Goal: Transaction & Acquisition: Purchase product/service

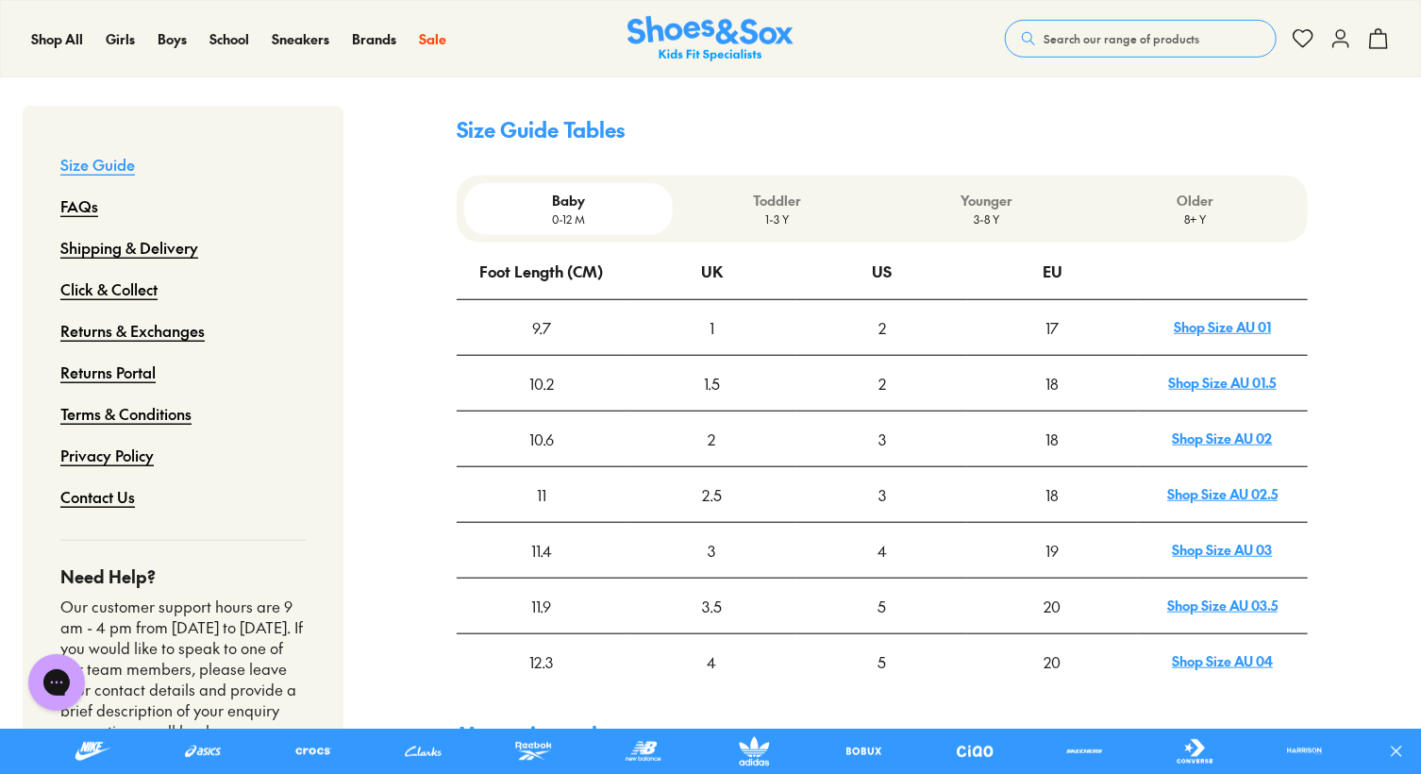
scroll to position [553, 0]
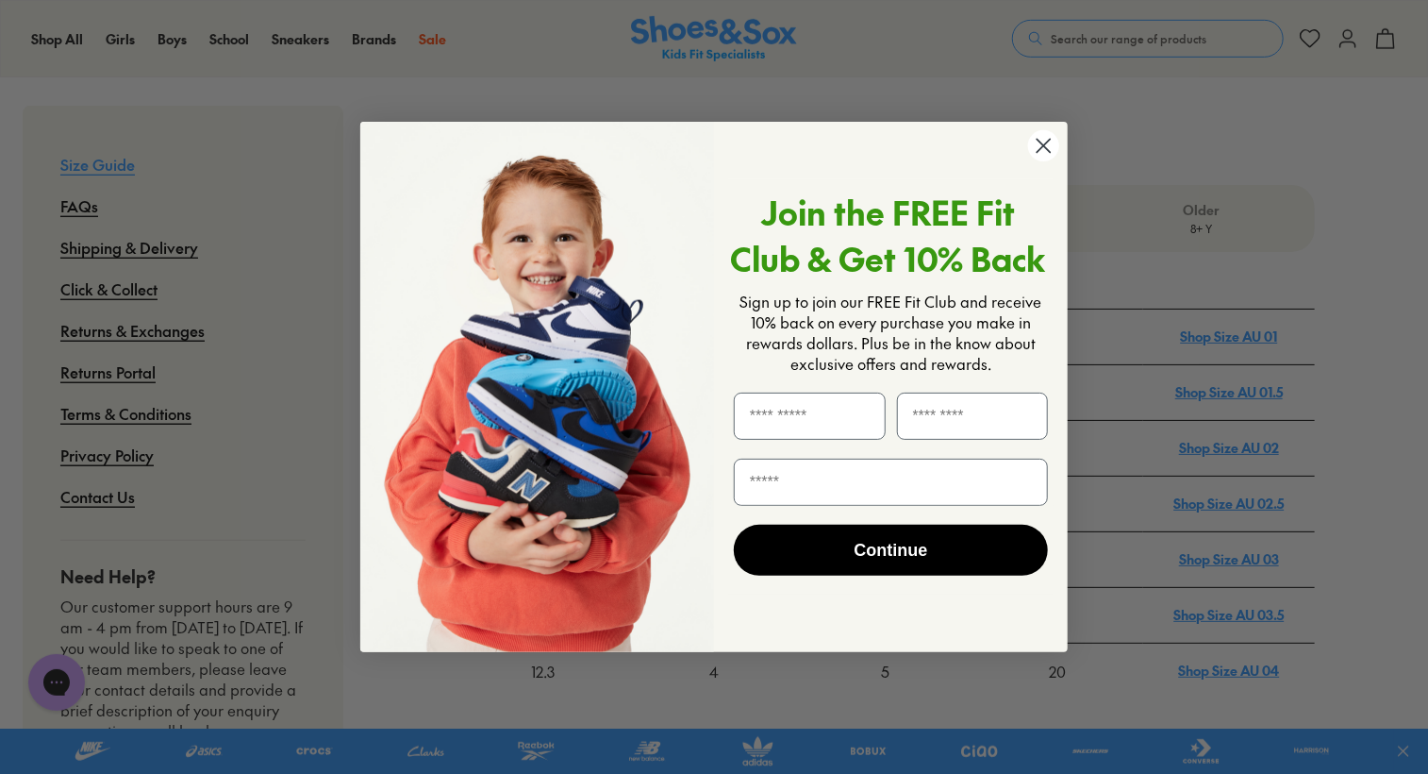
drag, startPoint x: 1425, startPoint y: 34, endPoint x: 1438, endPoint y: 123, distance: 89.5
click at [1051, 148] on circle "Close dialog" at bounding box center [1043, 145] width 31 height 31
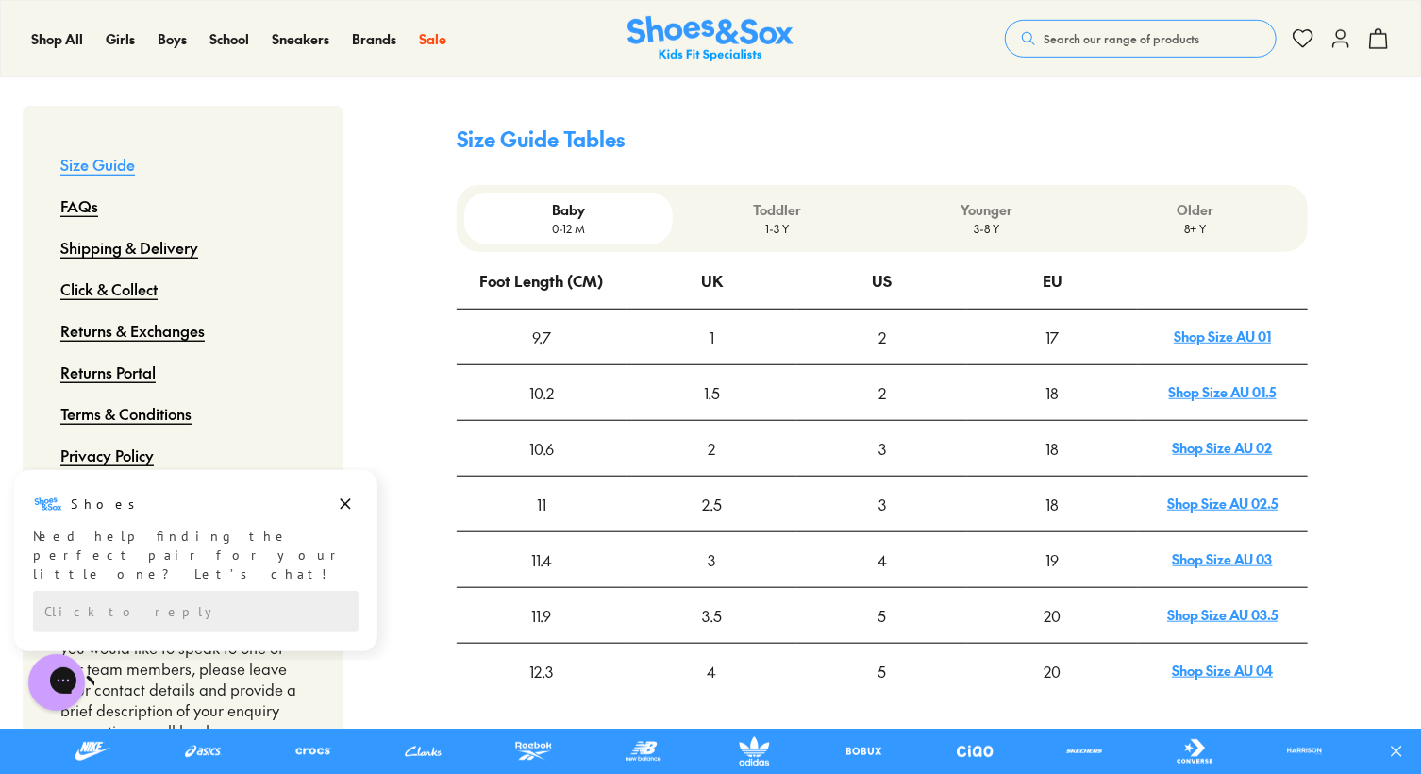
click at [774, 220] on p "1-3 Y" at bounding box center [777, 228] width 194 height 17
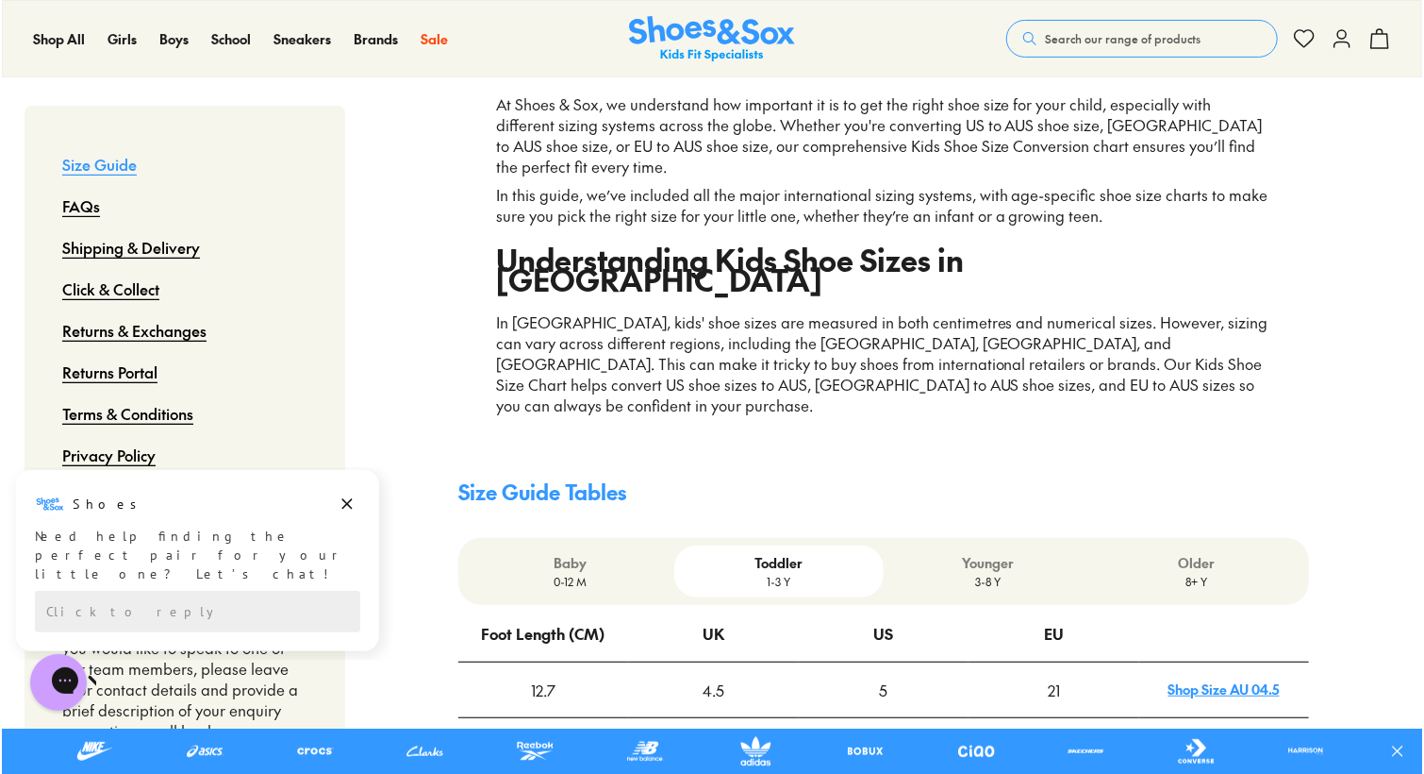
scroll to position [186, 0]
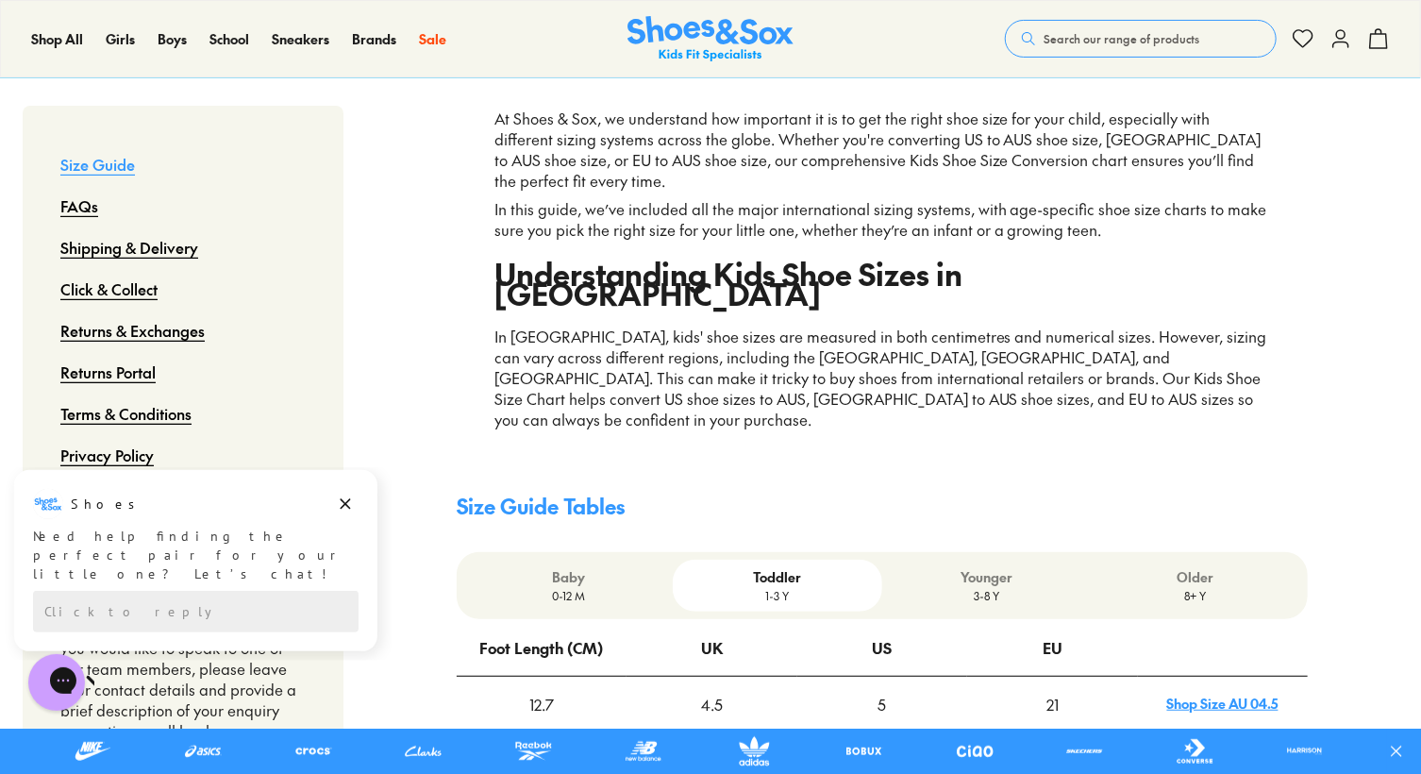
click at [985, 587] on p "3-8 Y" at bounding box center [987, 595] width 194 height 17
click at [985, 567] on p "Younger" at bounding box center [987, 577] width 194 height 20
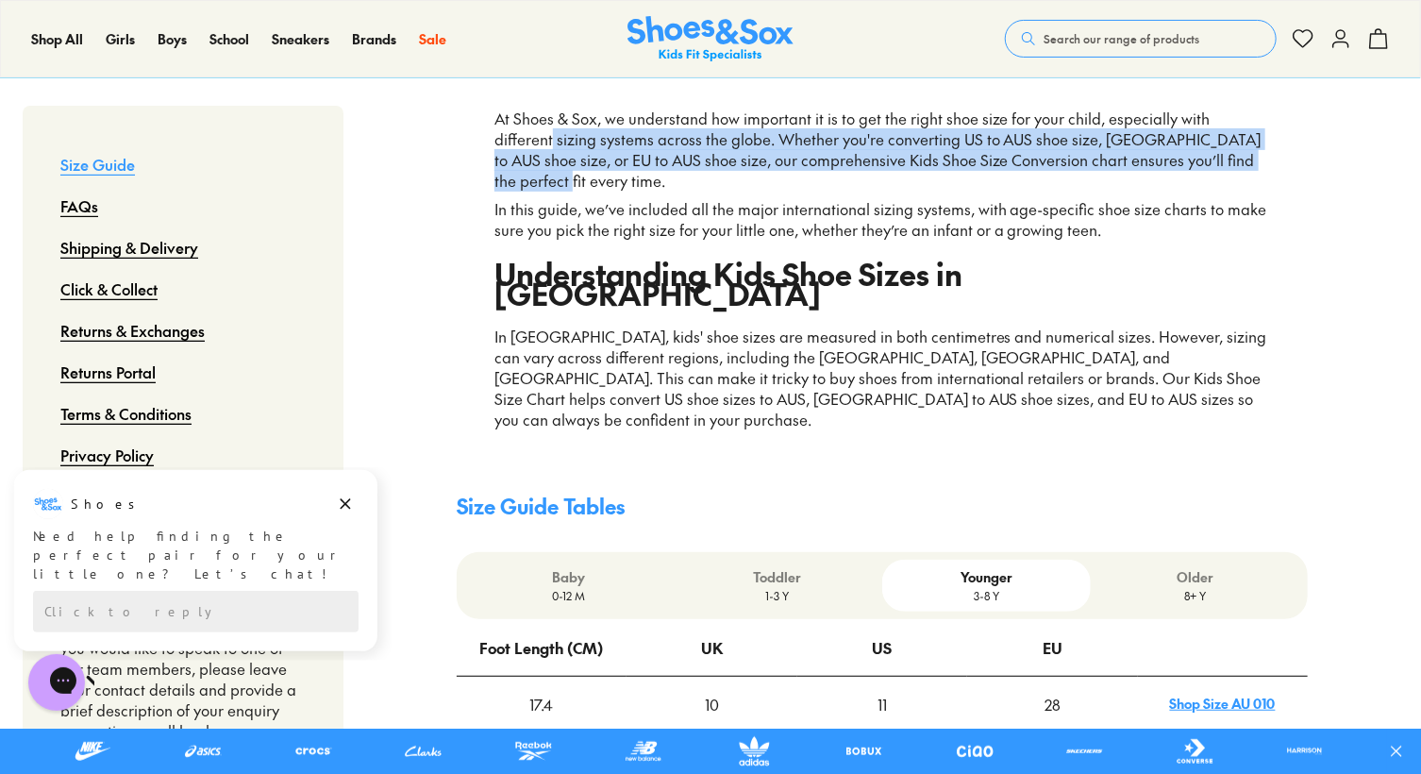
drag, startPoint x: 1420, startPoint y: 125, endPoint x: 1428, endPoint y: 163, distance: 38.7
drag, startPoint x: 1428, startPoint y: 163, endPoint x: 1372, endPoint y: 228, distance: 86.3
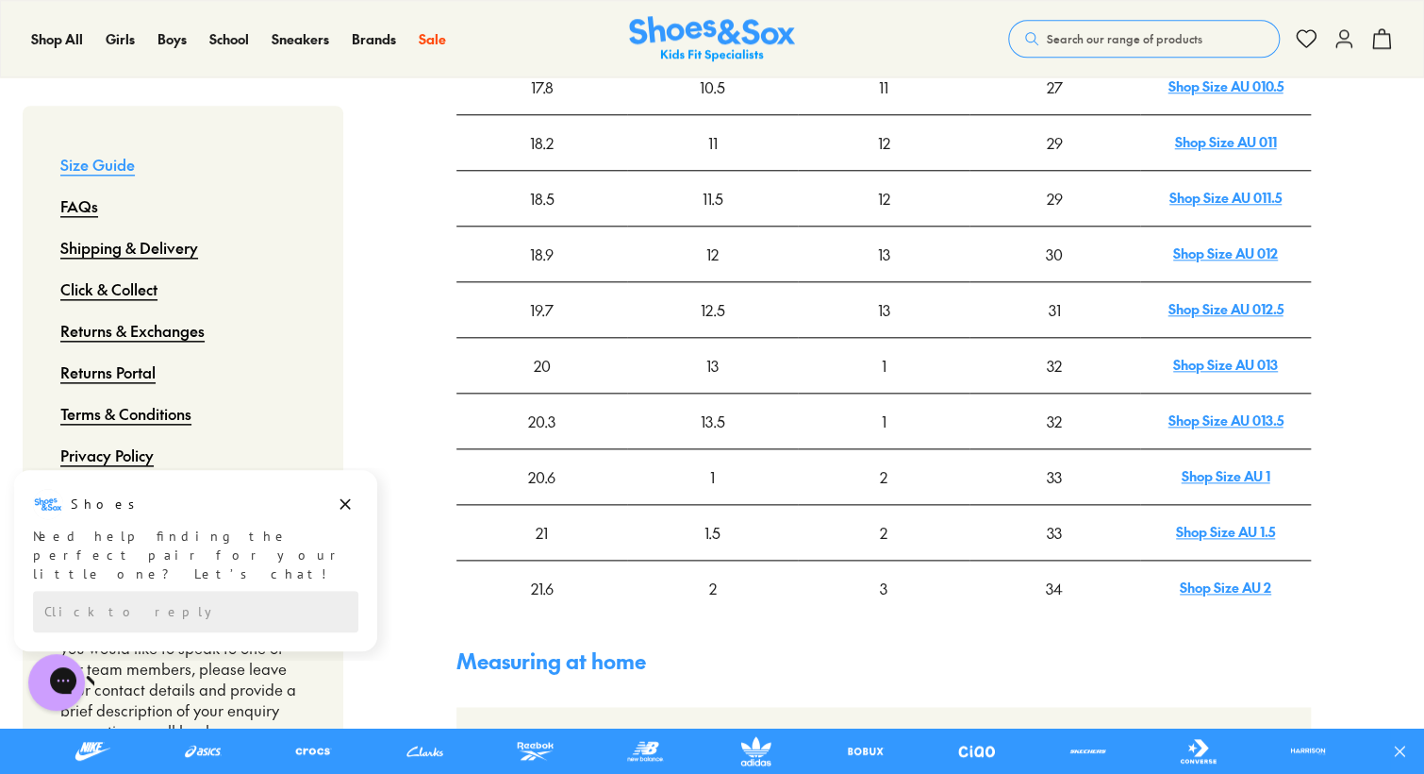
scroll to position [976, 0]
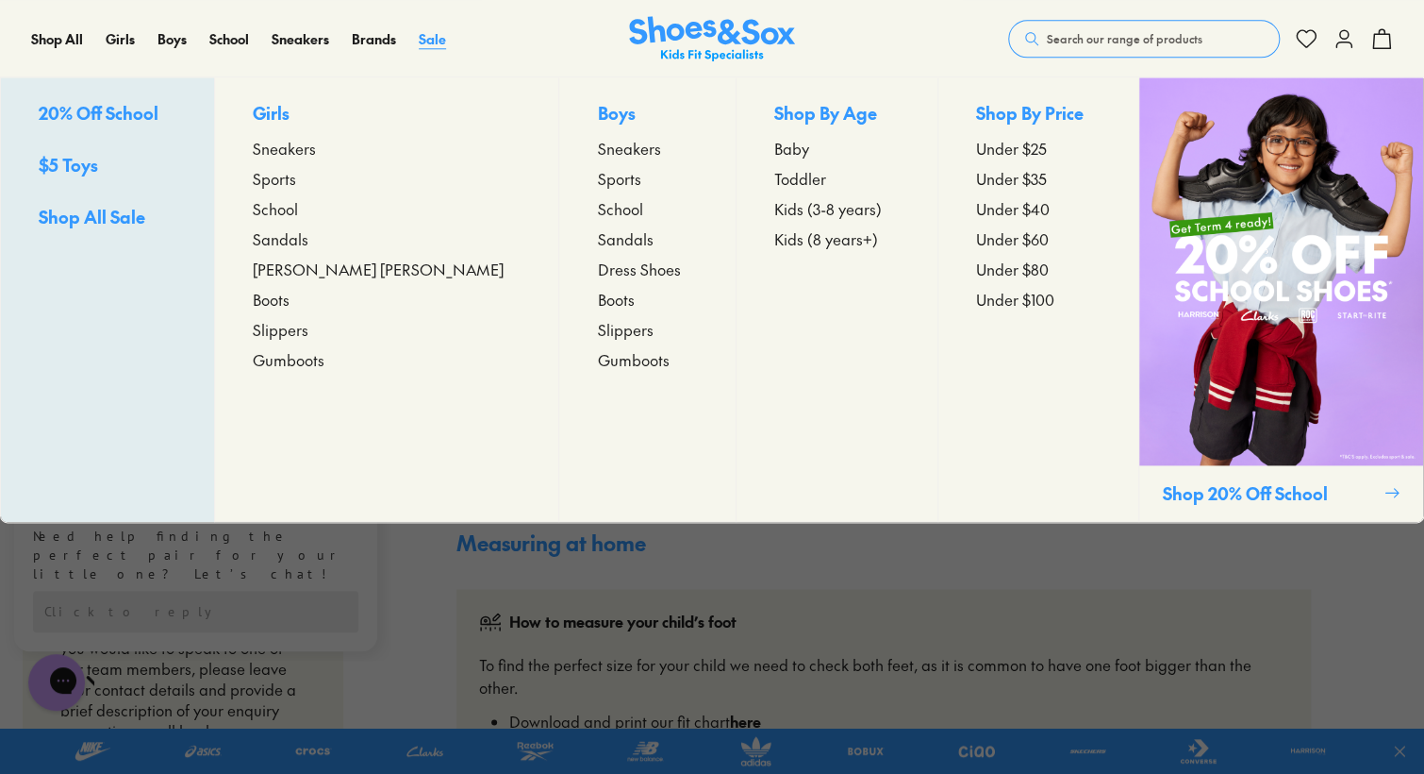
click at [424, 42] on span "Sale" at bounding box center [432, 38] width 27 height 19
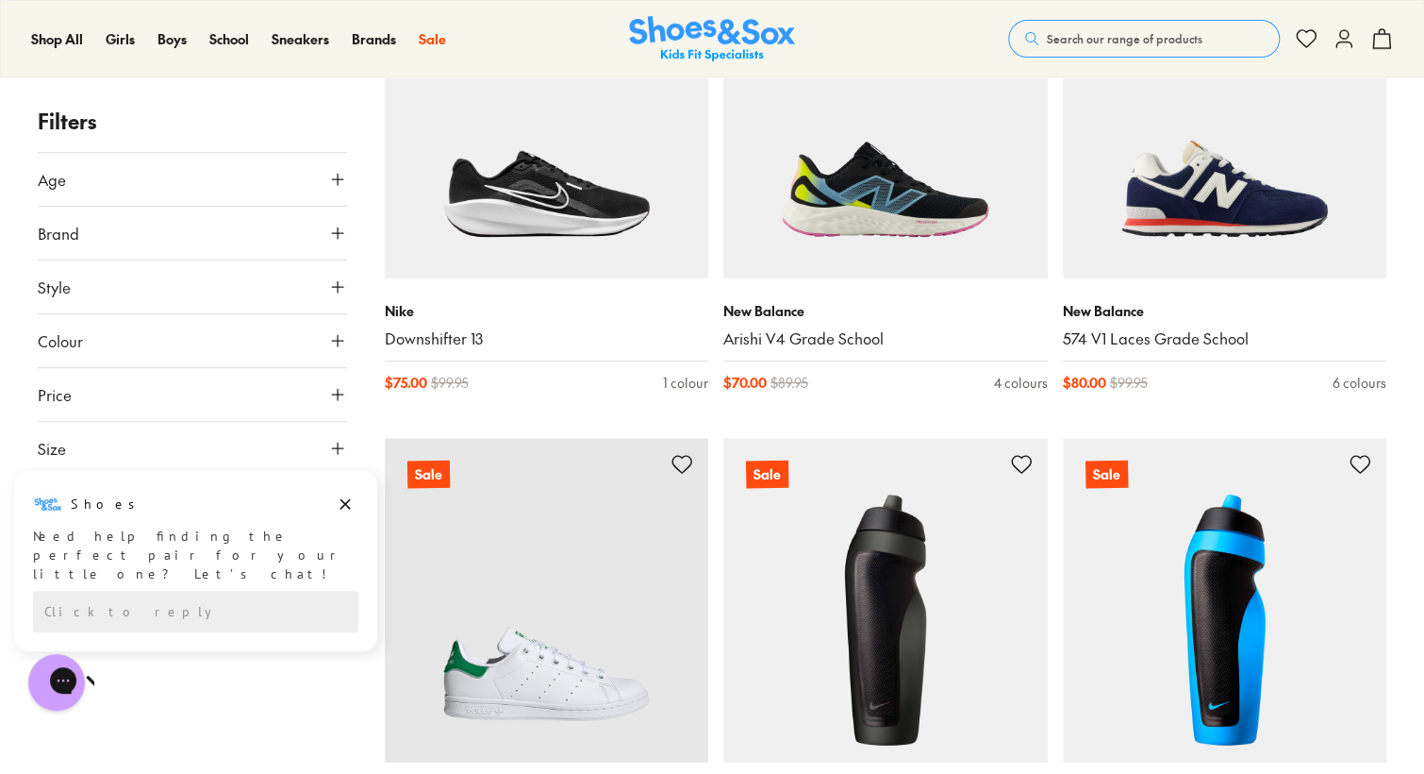
scroll to position [3822, 0]
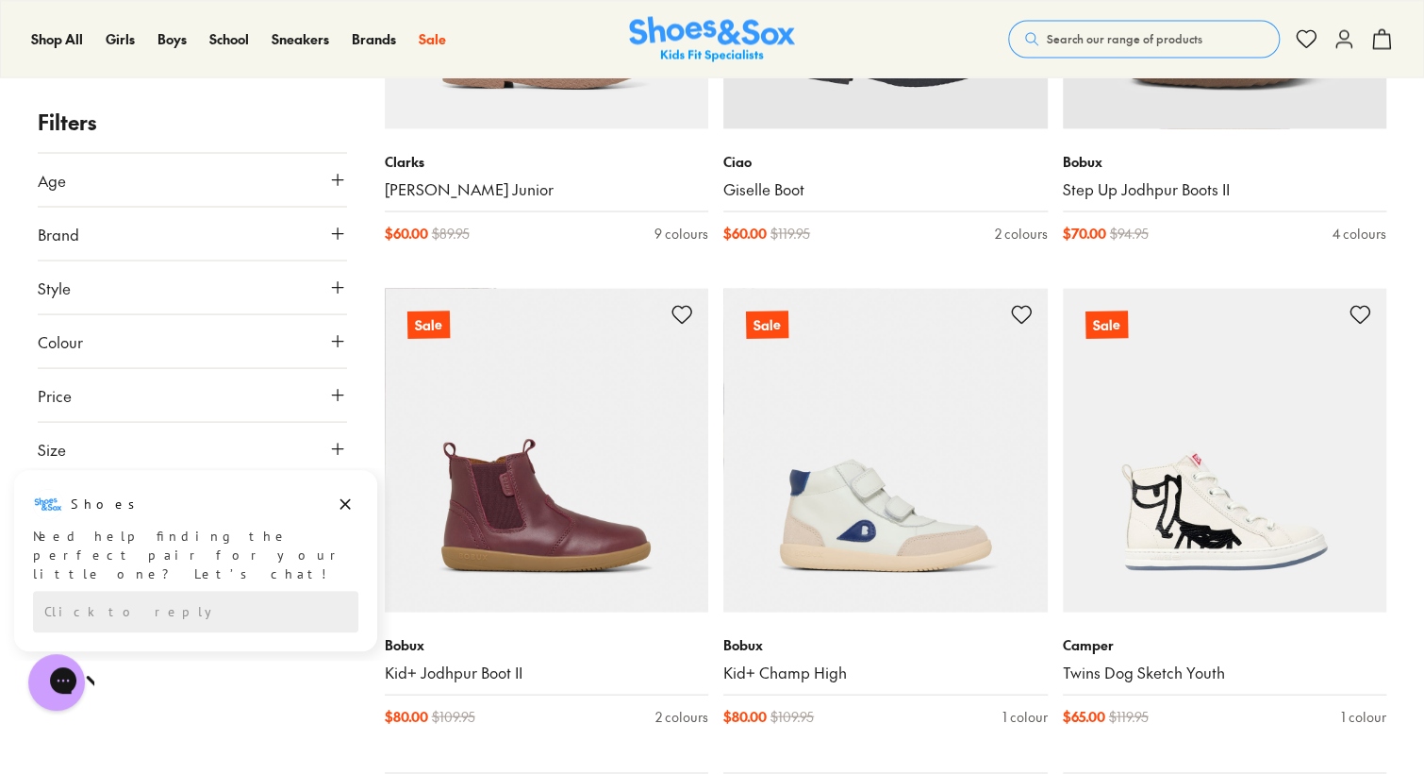
scroll to position [9007, 0]
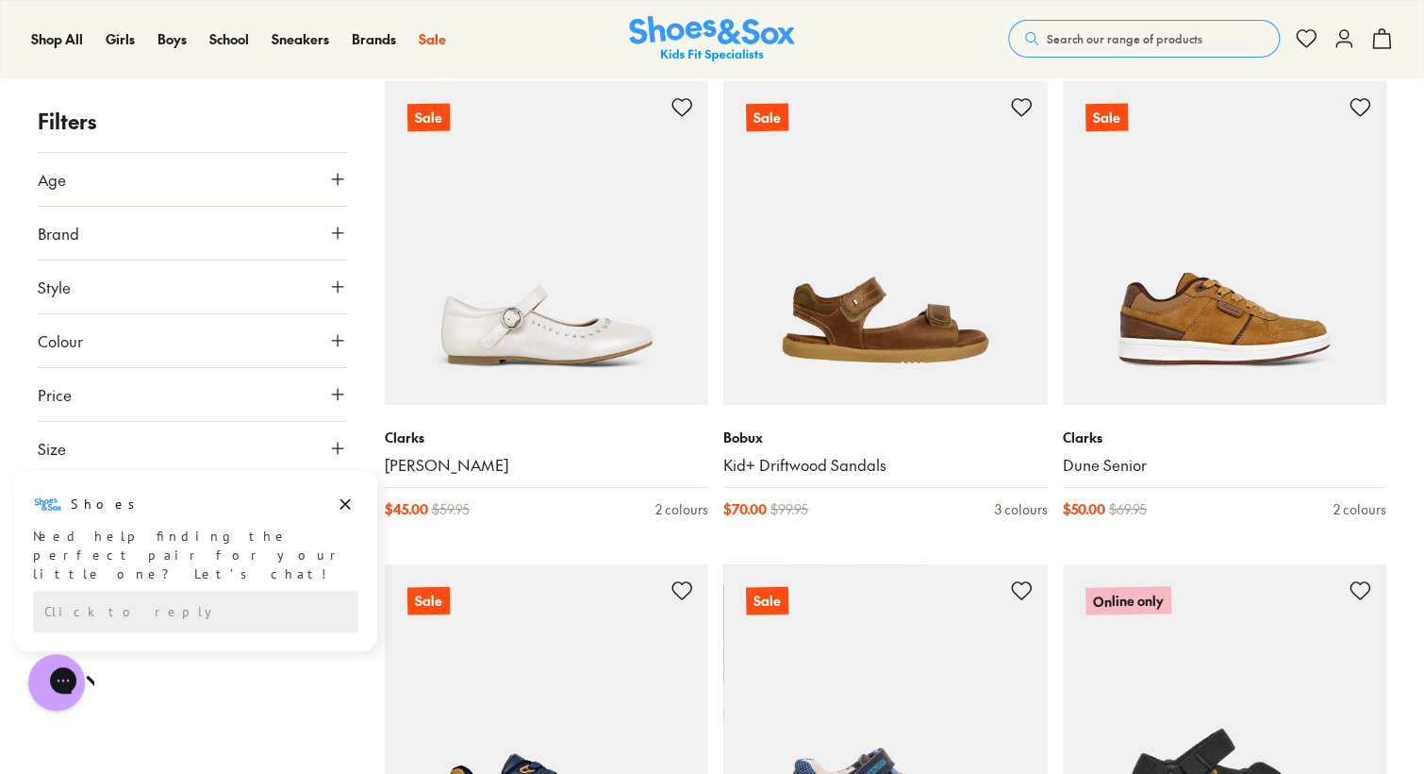
scroll to position [13818, 0]
